Goal: Information Seeking & Learning: Learn about a topic

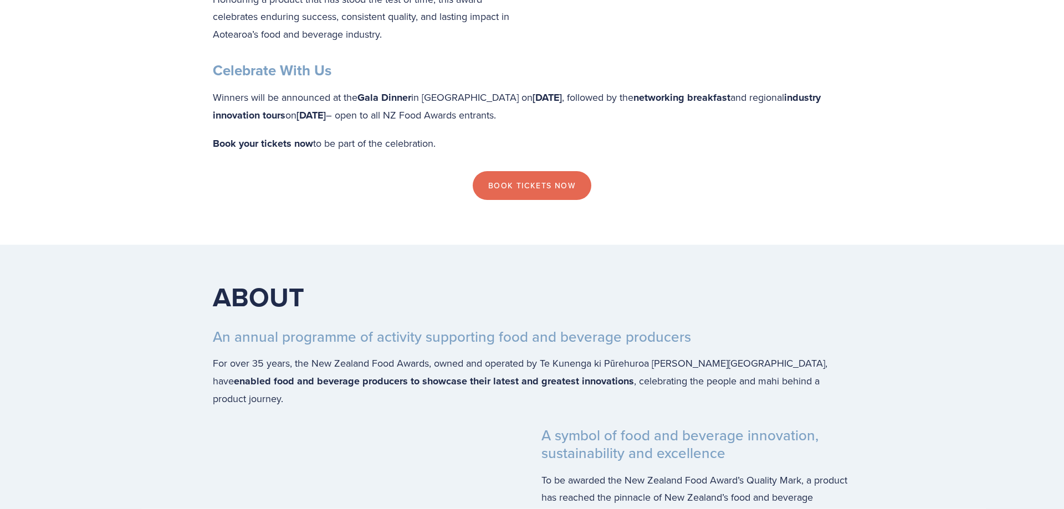
scroll to position [1922, 0]
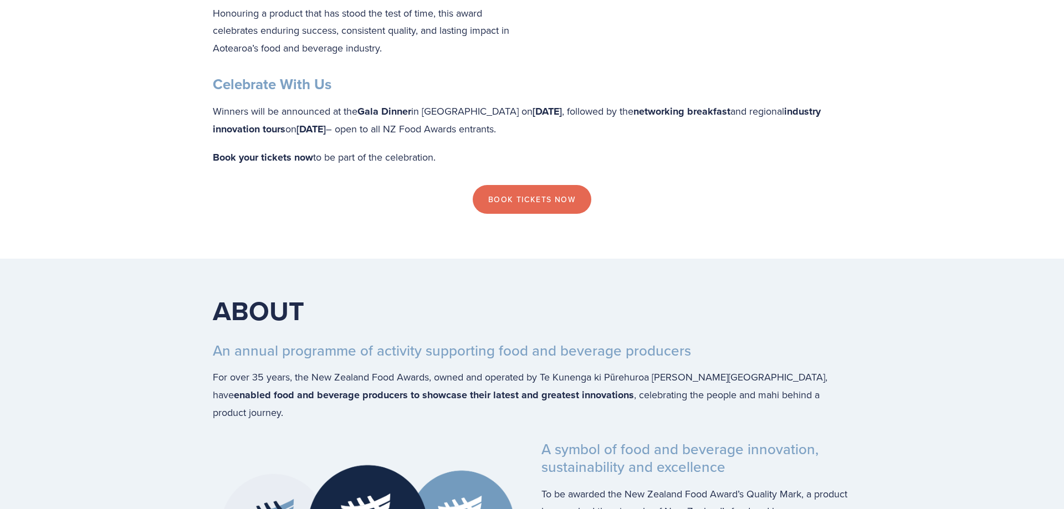
click at [441, 108] on p "Winners will be announced at the Gala Dinner in [GEOGRAPHIC_DATA] [DATE][DATE] …" at bounding box center [532, 121] width 638 height 36
click at [441, 108] on p "Winners will be announced at the Gala Dinner in Palmerston North on Thursday 16…" at bounding box center [532, 121] width 638 height 36
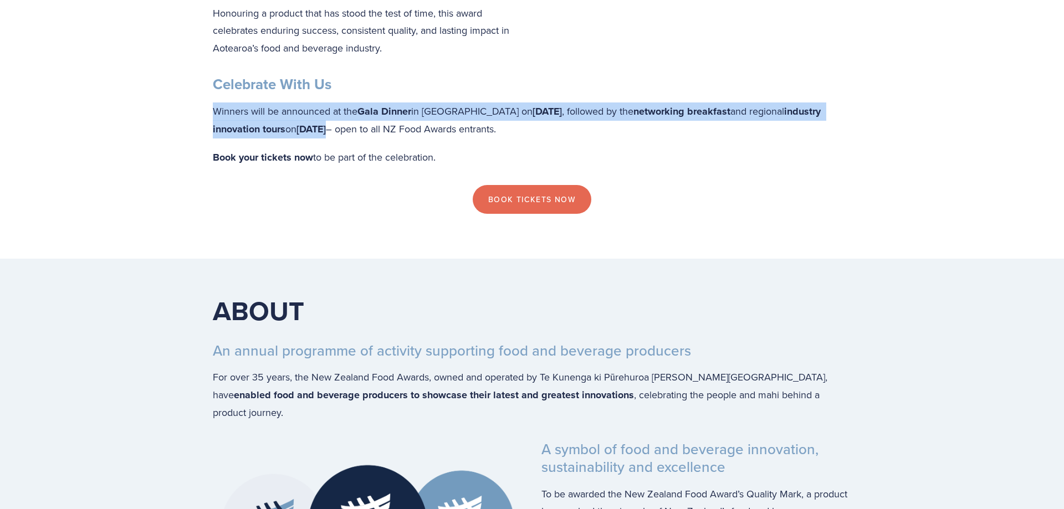
click at [441, 108] on p "Winners will be announced at the Gala Dinner in Palmerston North on Thursday 16…" at bounding box center [532, 121] width 638 height 36
click at [677, 108] on p "Winners will be announced at the Gala Dinner in Palmerston North on Thursday 16…" at bounding box center [532, 121] width 638 height 36
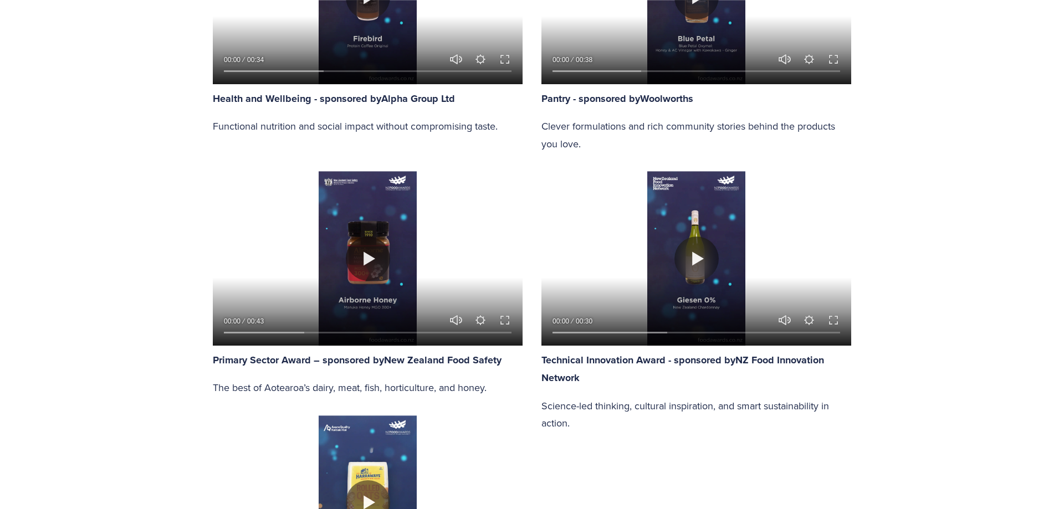
scroll to position [1300, 0]
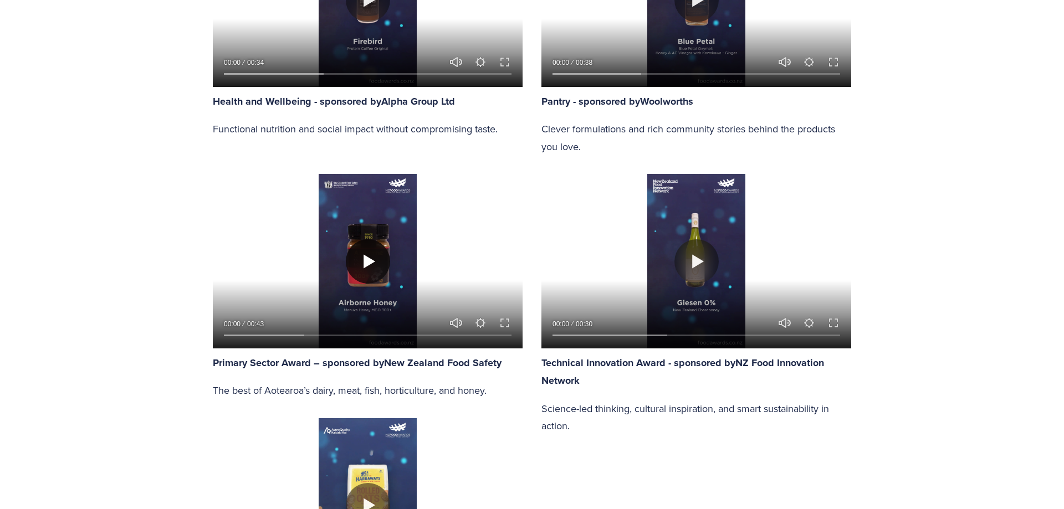
click at [364, 257] on button "Play" at bounding box center [368, 261] width 44 height 44
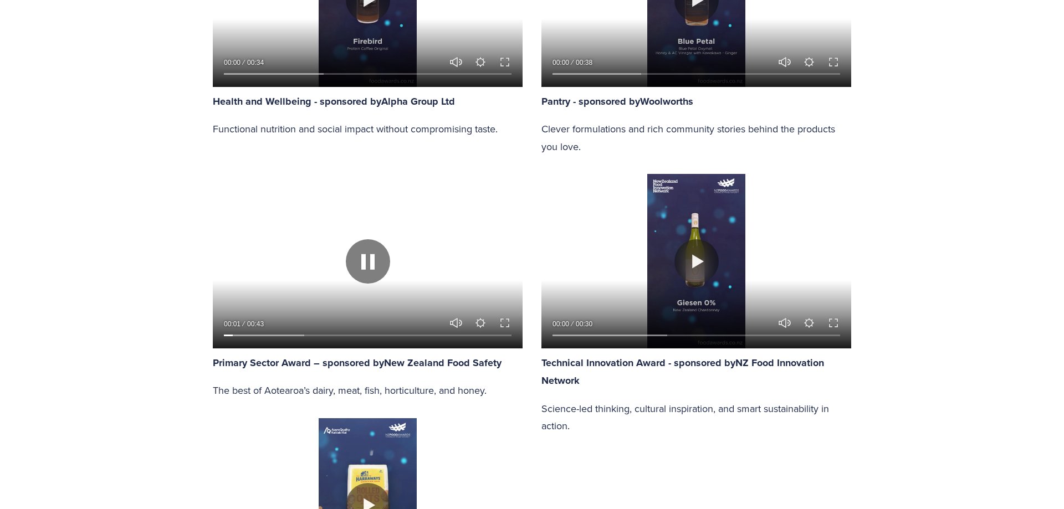
click at [463, 317] on div at bounding box center [368, 333] width 310 height 32
type input "4.97"
click at [457, 324] on button "Unmute Mute" at bounding box center [455, 322] width 13 height 13
type input "0"
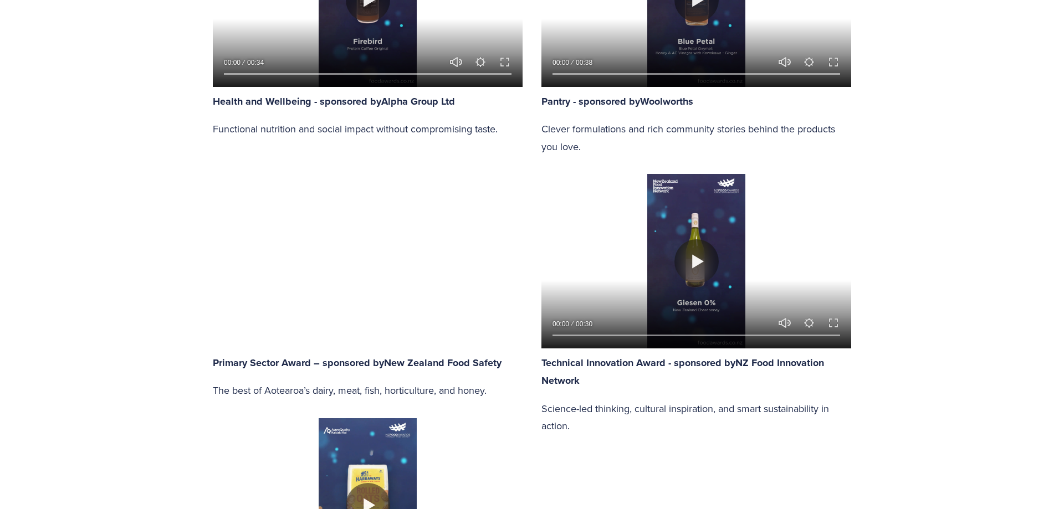
click at [267, 364] on strong "Primary Sector Award – sponsored by" at bounding box center [298, 363] width 171 height 14
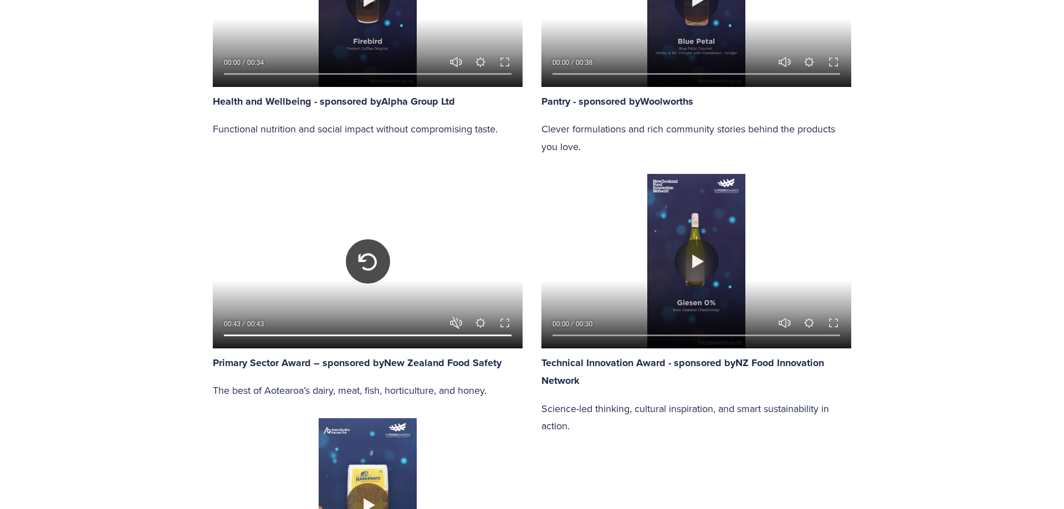
click at [366, 257] on button "Play" at bounding box center [368, 261] width 44 height 44
click at [364, 253] on button "Play" at bounding box center [368, 261] width 44 height 44
click at [364, 331] on input "Seek" at bounding box center [368, 335] width 288 height 8
drag, startPoint x: 366, startPoint y: 331, endPoint x: 380, endPoint y: 331, distance: 14.4
click at [380, 331] on input "Seek" at bounding box center [368, 335] width 288 height 8
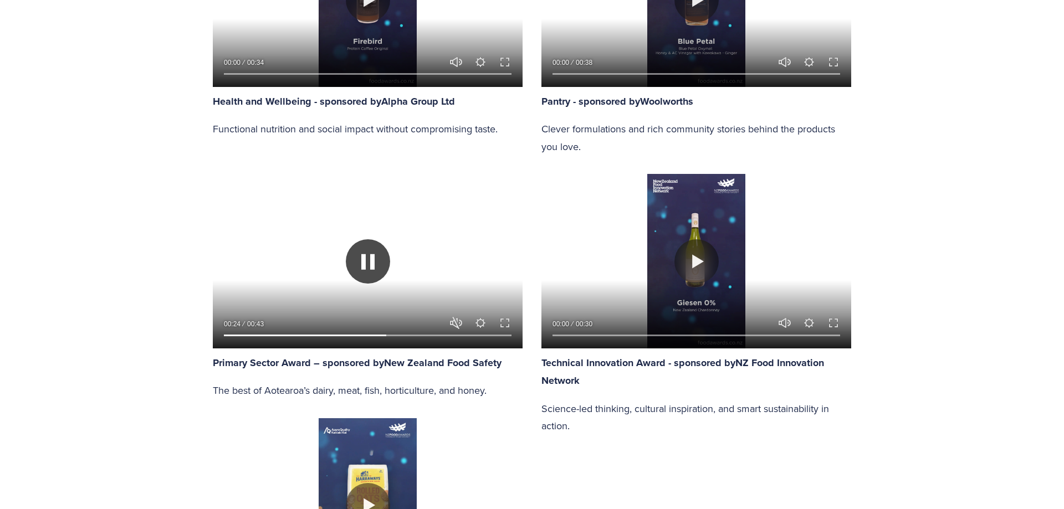
click at [369, 263] on button "Play" at bounding box center [368, 261] width 44 height 44
type input "56.72"
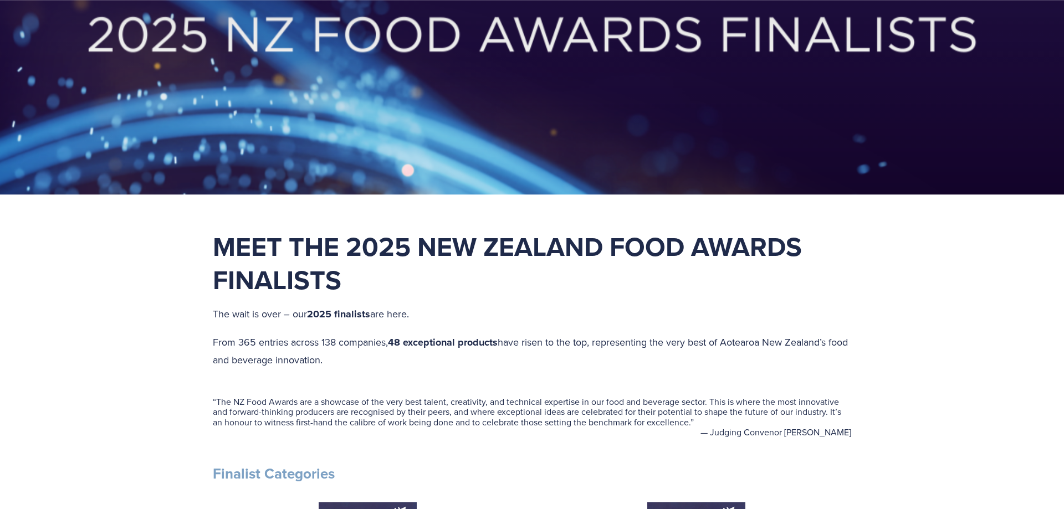
scroll to position [0, 0]
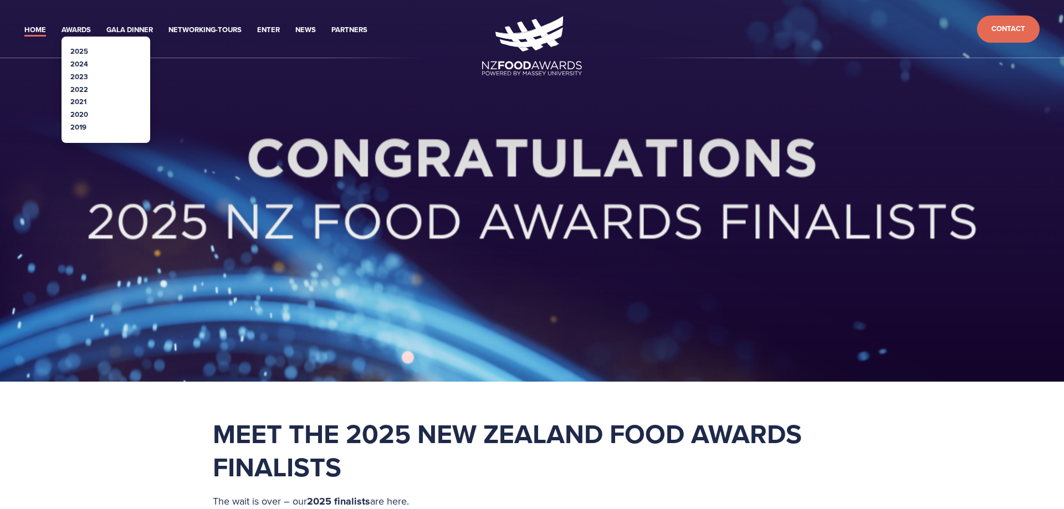
click at [77, 52] on link "2025" at bounding box center [79, 51] width 18 height 11
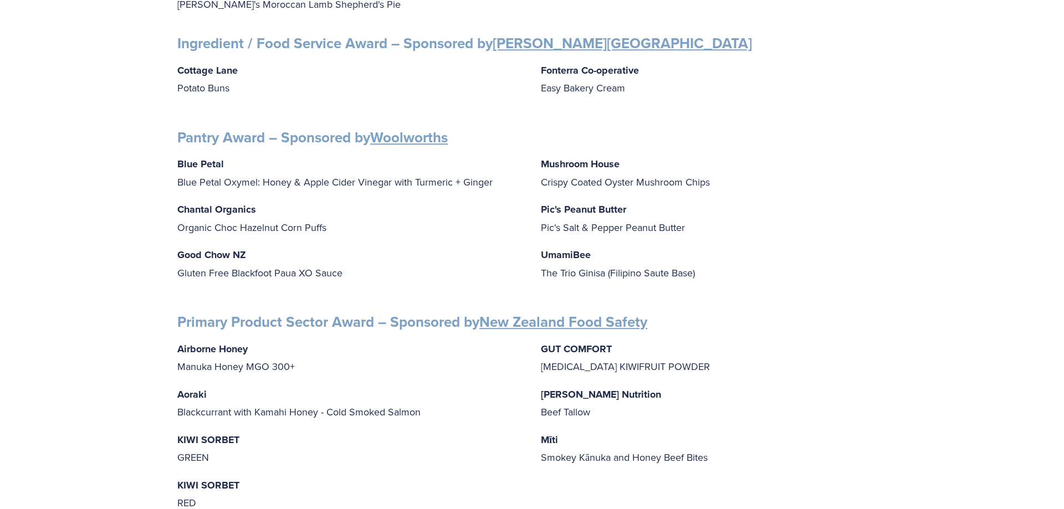
scroll to position [1187, 0]
